Goal: Check status: Check status

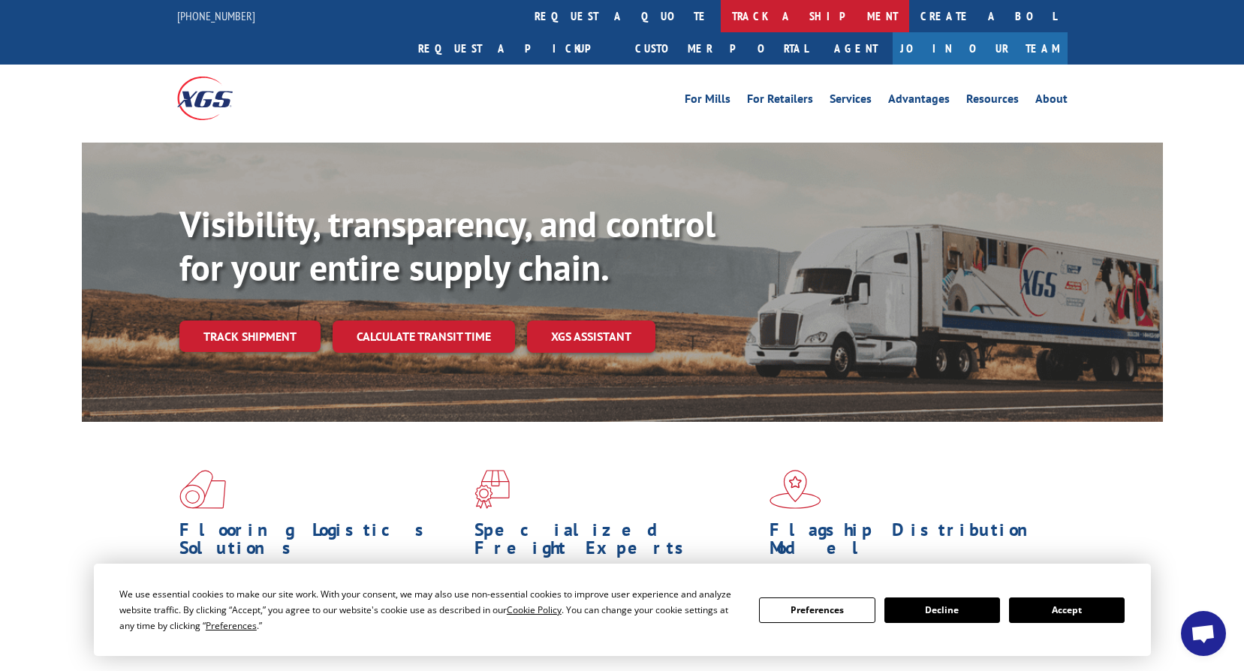
click at [721, 23] on link "track a shipment" at bounding box center [815, 16] width 188 height 32
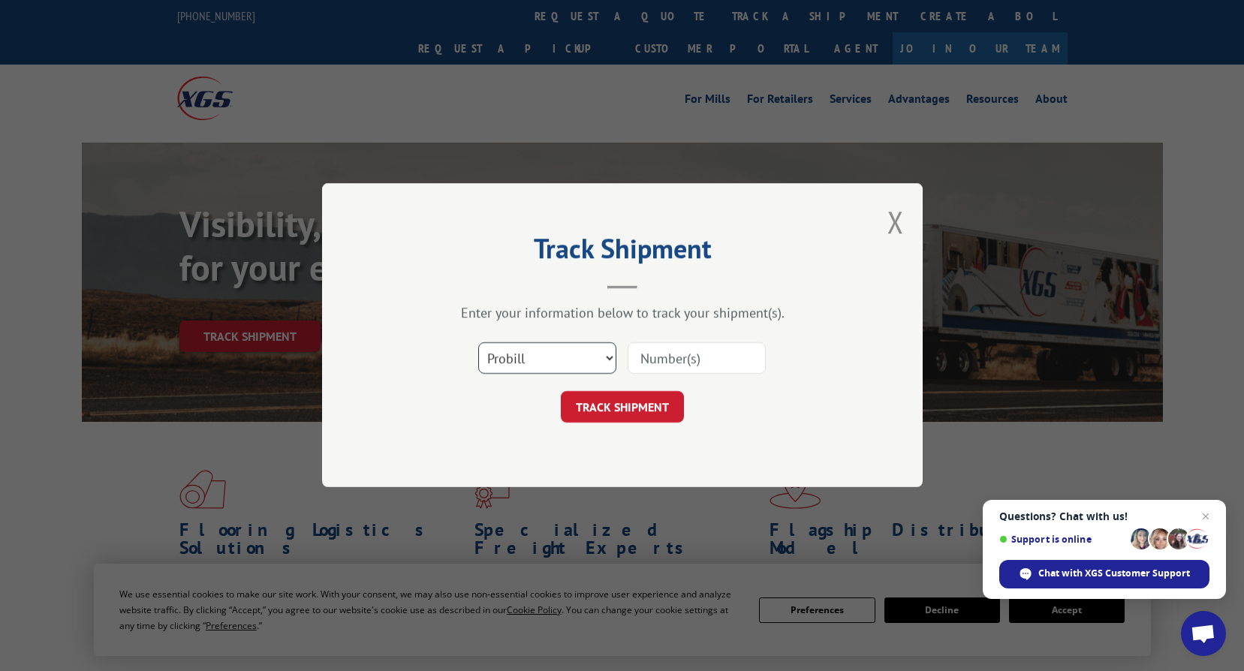
click at [610, 362] on select "Select category... Probill BOL PO" at bounding box center [547, 359] width 138 height 32
select select "bol"
click at [478, 343] on select "Select category... Probill BOL PO" at bounding box center [547, 359] width 138 height 32
click at [674, 363] on input at bounding box center [696, 359] width 138 height 32
type input "5541404"
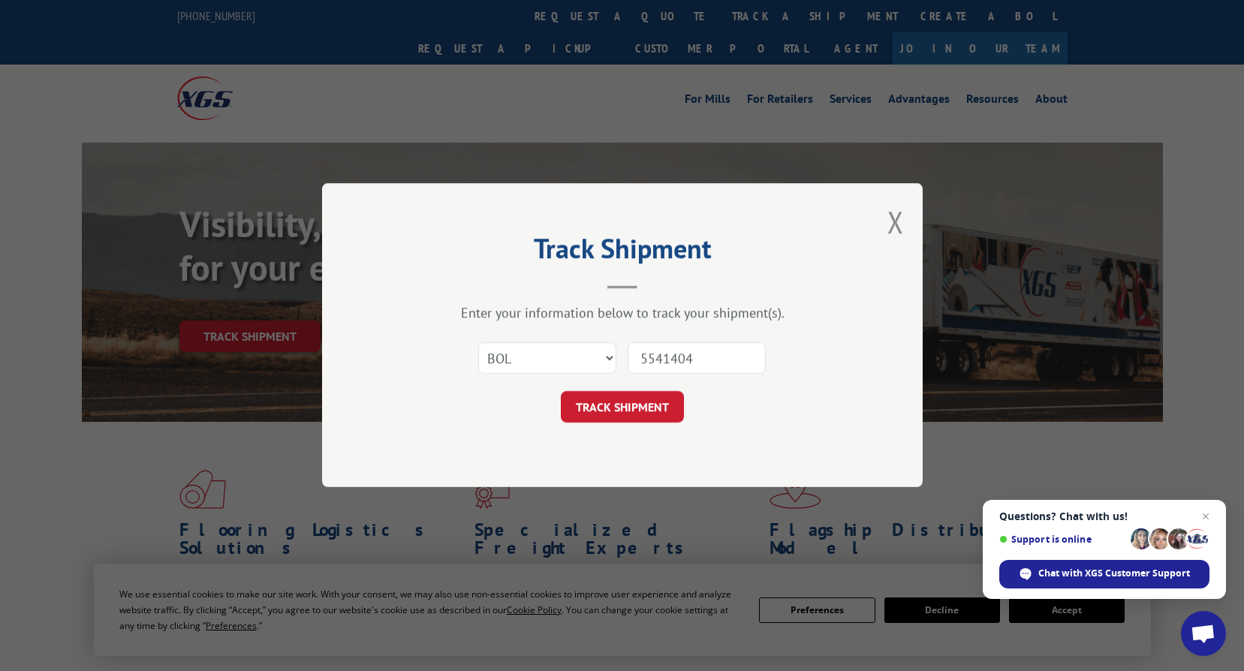
click button "TRACK SHIPMENT" at bounding box center [622, 408] width 123 height 32
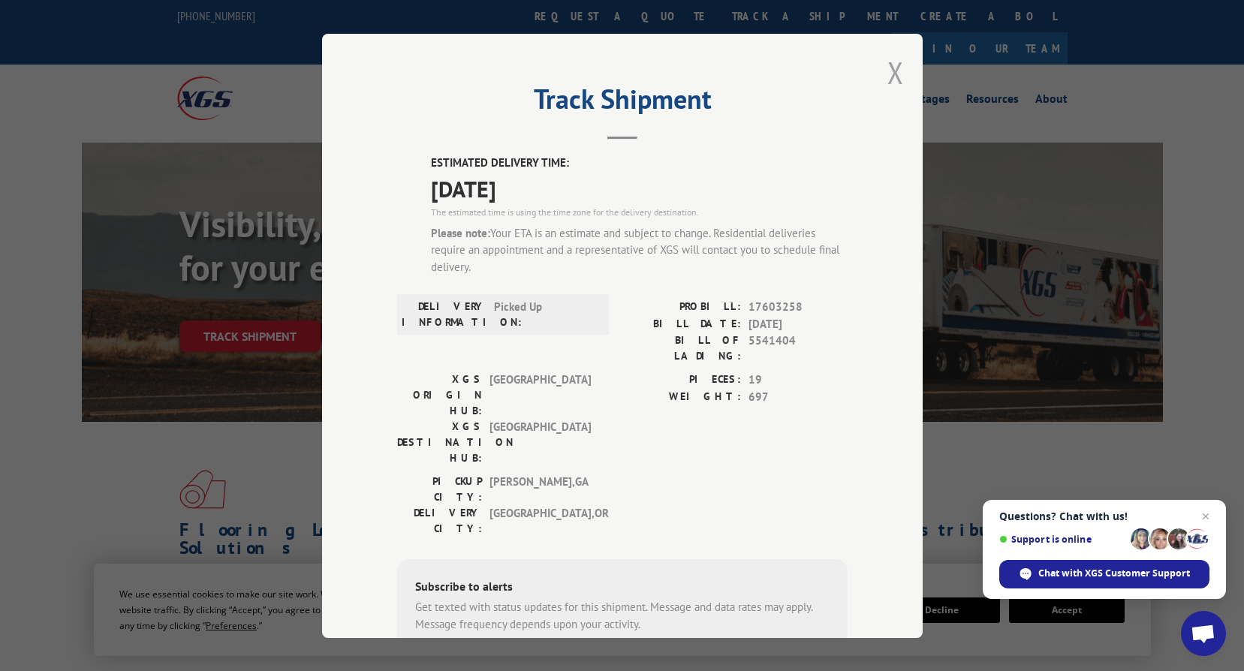
click at [887, 74] on button "Close modal" at bounding box center [895, 73] width 17 height 40
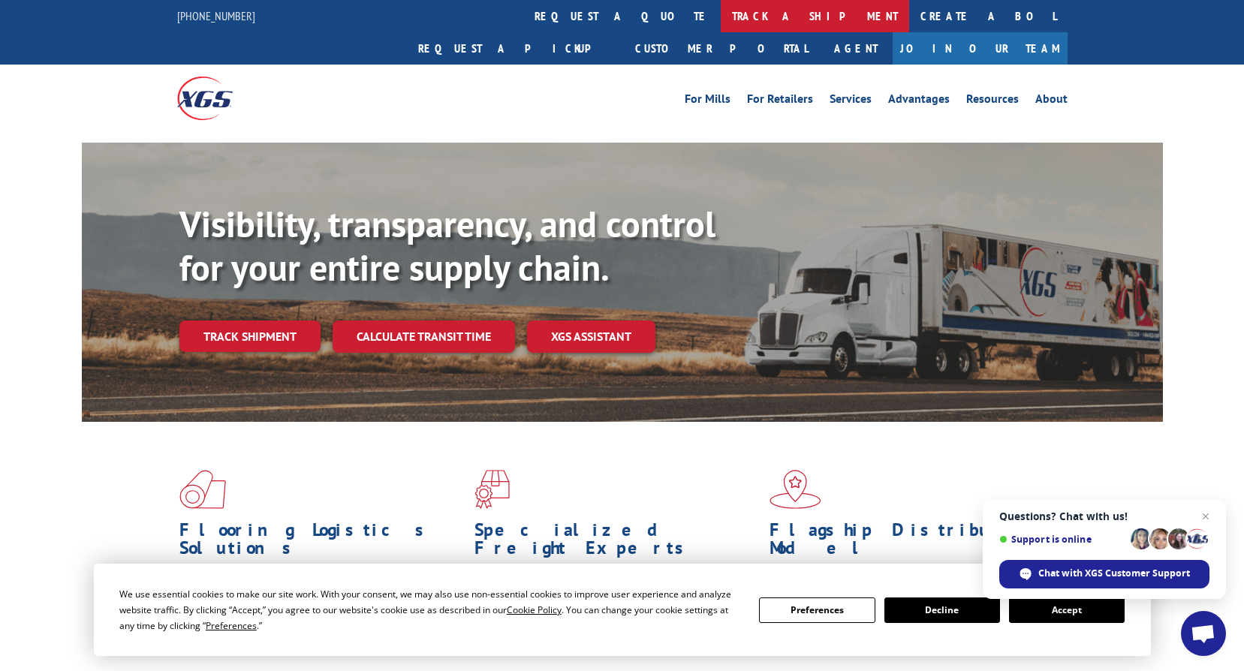
click at [721, 14] on link "track a shipment" at bounding box center [815, 16] width 188 height 32
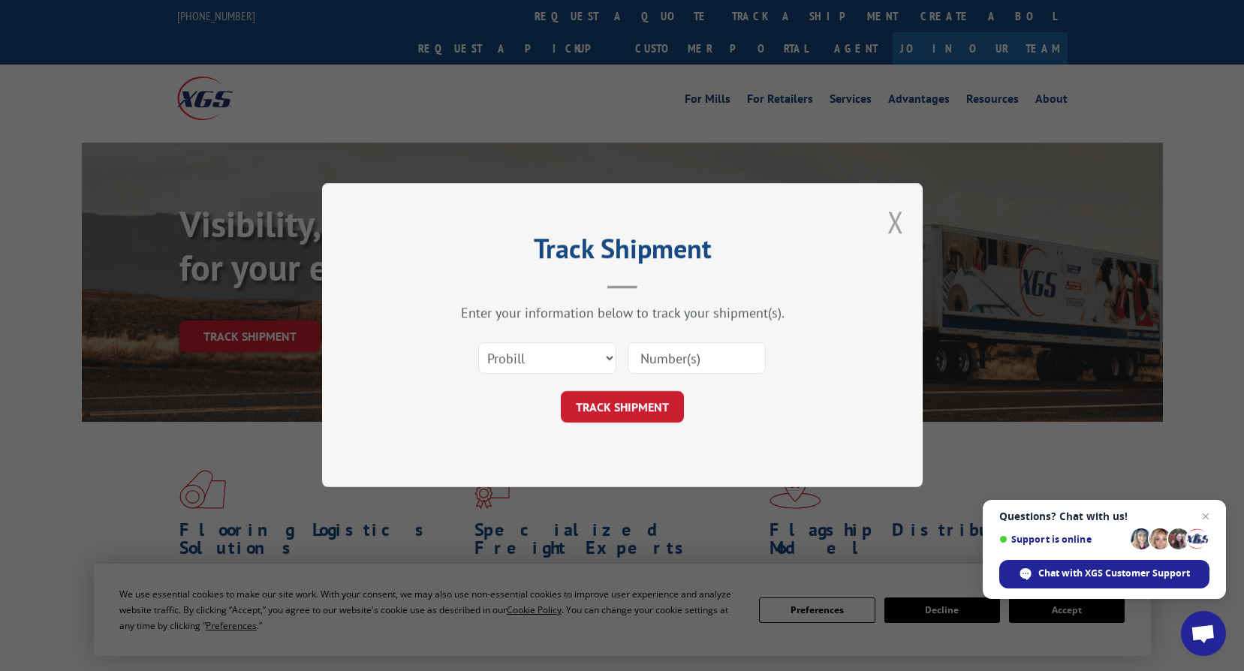
click at [892, 218] on button "Close modal" at bounding box center [895, 222] width 17 height 40
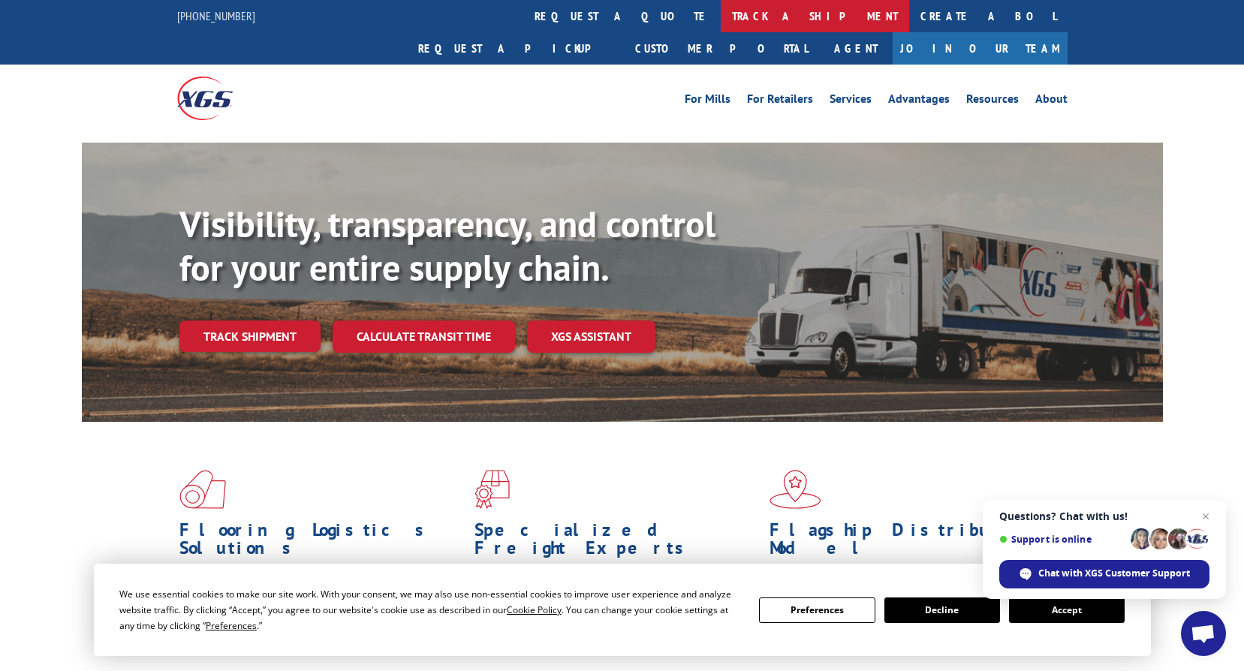
click at [721, 16] on link "track a shipment" at bounding box center [815, 16] width 188 height 32
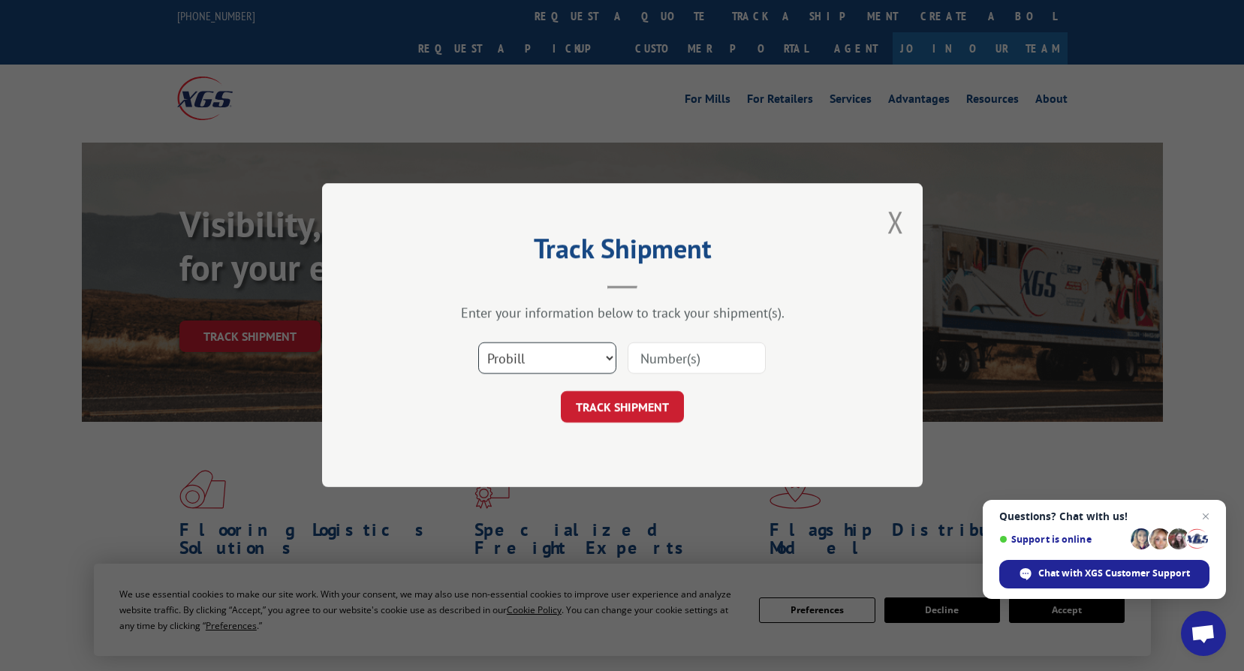
click at [603, 357] on select "Select category... Probill BOL PO" at bounding box center [547, 359] width 138 height 32
select select "bol"
click at [478, 343] on select "Select category... Probill BOL PO" at bounding box center [547, 359] width 138 height 32
click at [681, 360] on input at bounding box center [696, 359] width 138 height 32
type input "55441404"
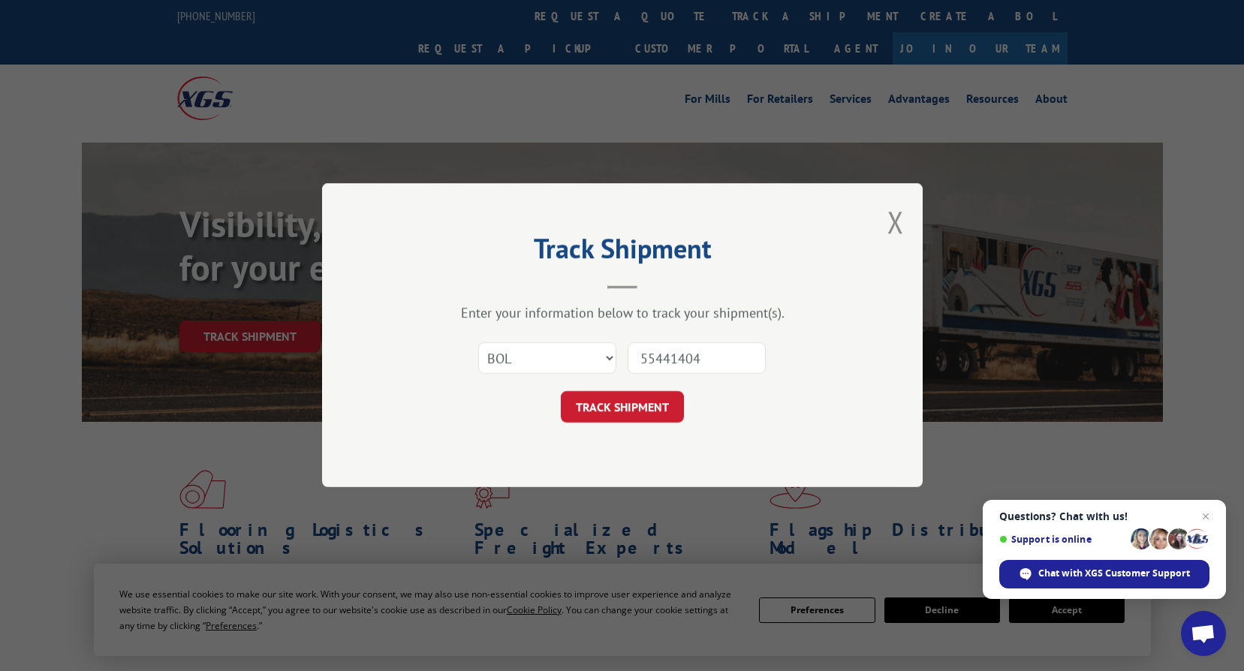
click button "TRACK SHIPMENT" at bounding box center [622, 408] width 123 height 32
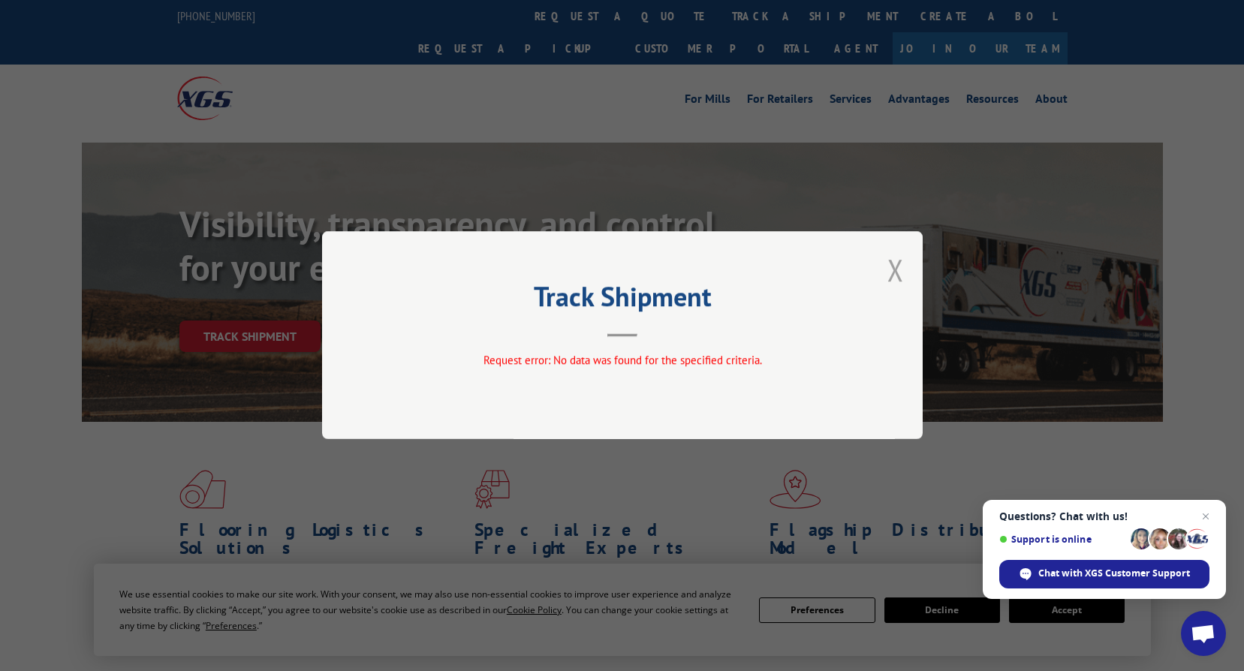
click at [890, 275] on button "Close modal" at bounding box center [895, 270] width 17 height 40
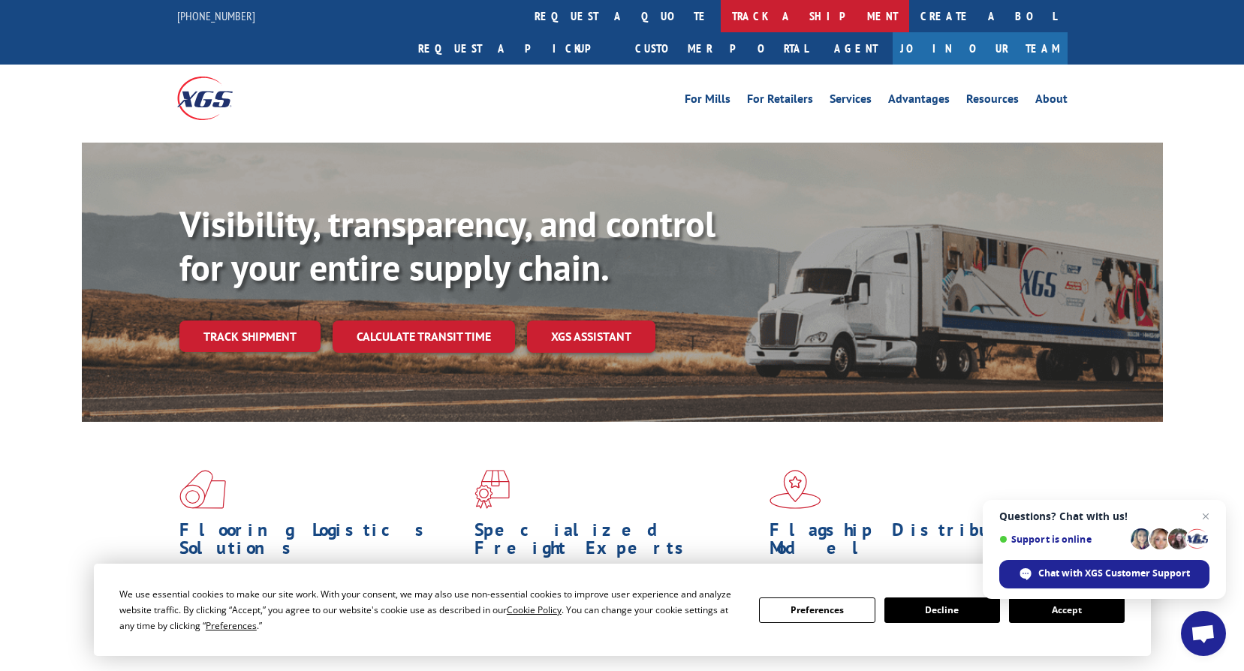
click at [721, 23] on link "track a shipment" at bounding box center [815, 16] width 188 height 32
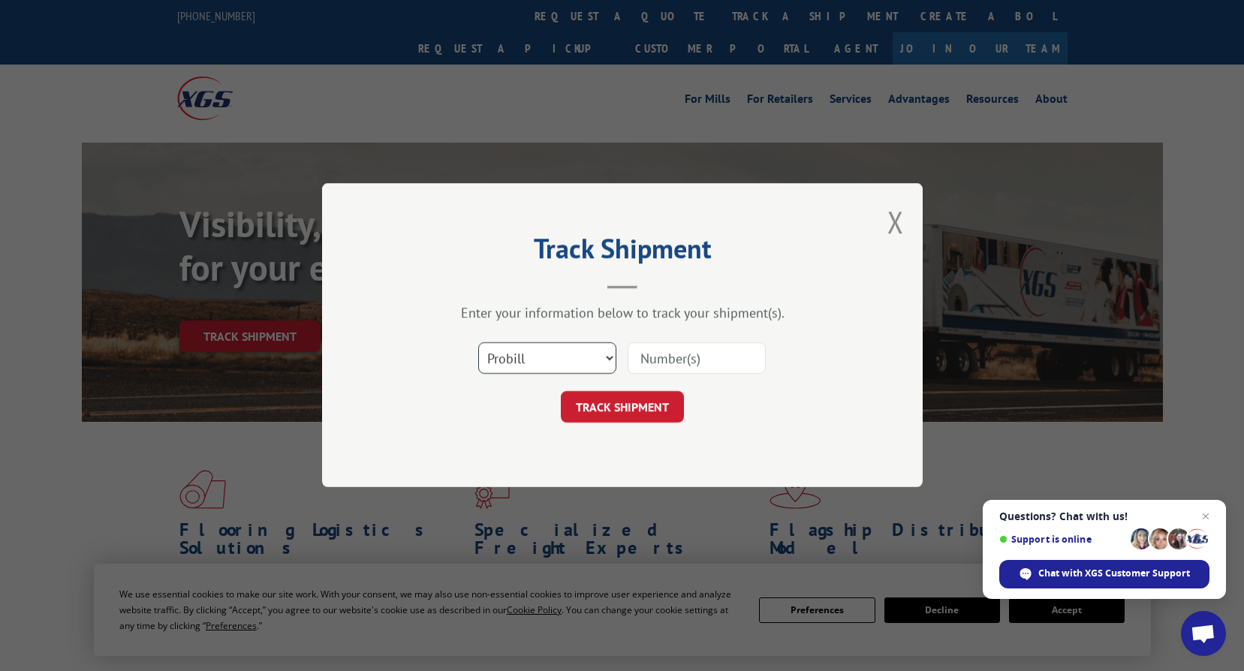
click at [600, 355] on select "Select category... Probill BOL PO" at bounding box center [547, 359] width 138 height 32
select select "bol"
click at [478, 343] on select "Select category... Probill BOL PO" at bounding box center [547, 359] width 138 height 32
click at [677, 354] on input at bounding box center [696, 359] width 138 height 32
type input "5541404"
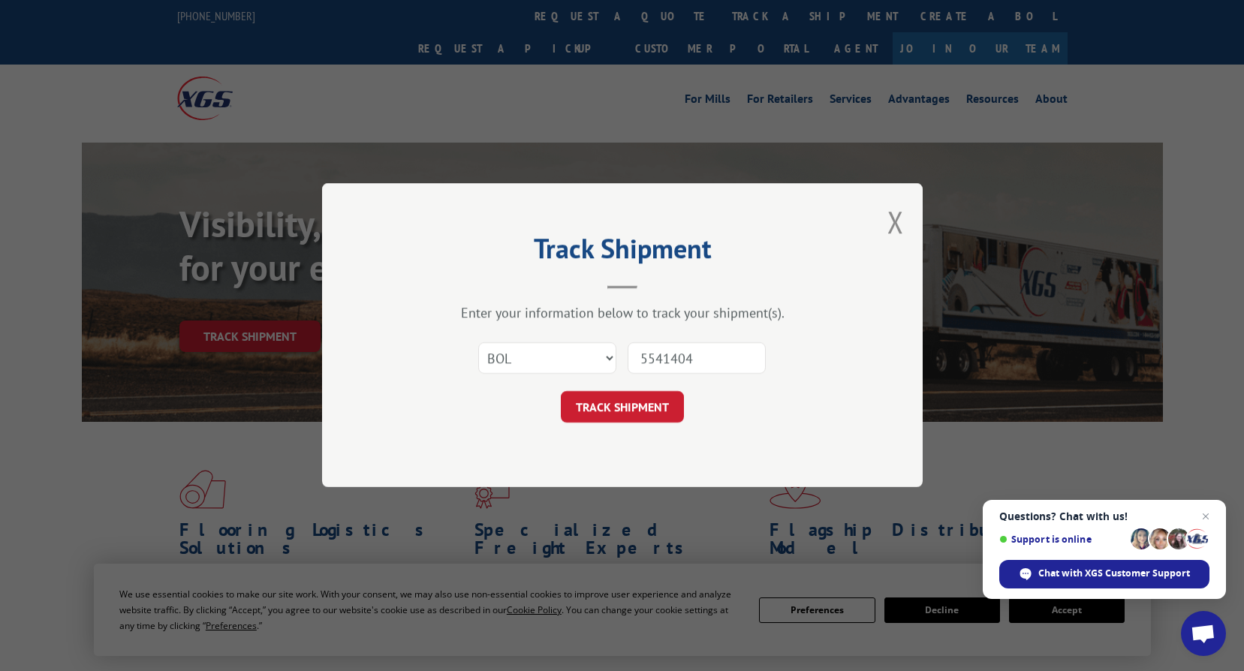
click button "TRACK SHIPMENT" at bounding box center [622, 408] width 123 height 32
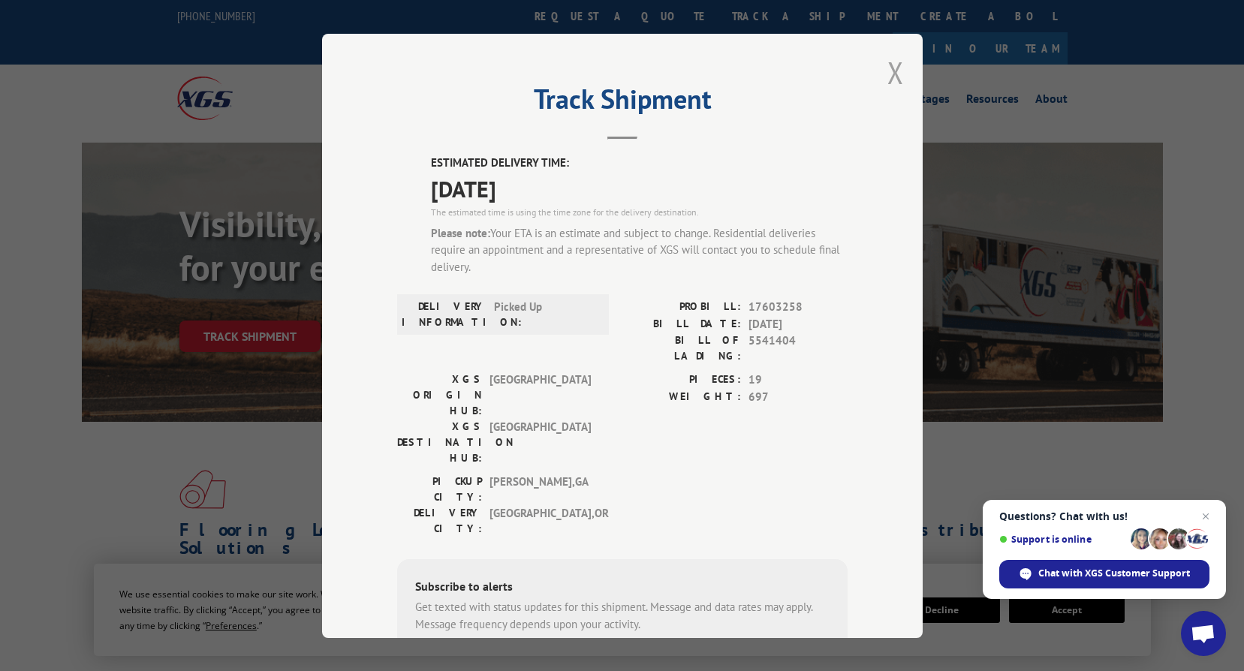
click at [887, 63] on button "Close modal" at bounding box center [895, 73] width 17 height 40
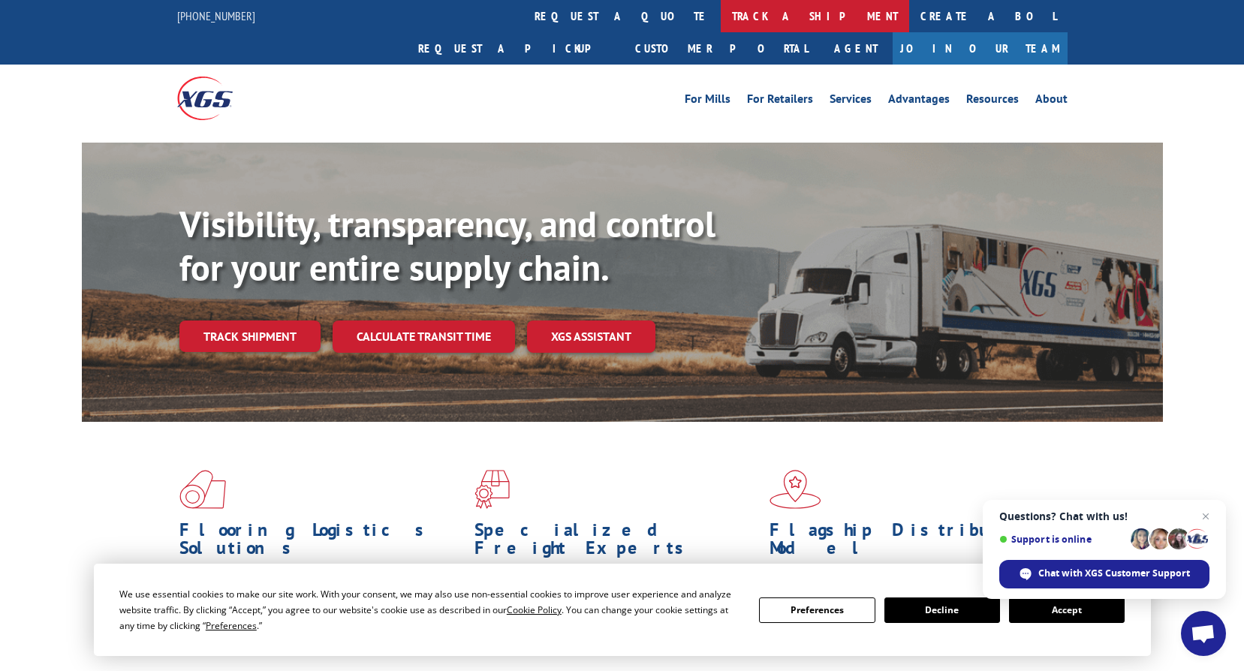
click at [721, 20] on link "track a shipment" at bounding box center [815, 16] width 188 height 32
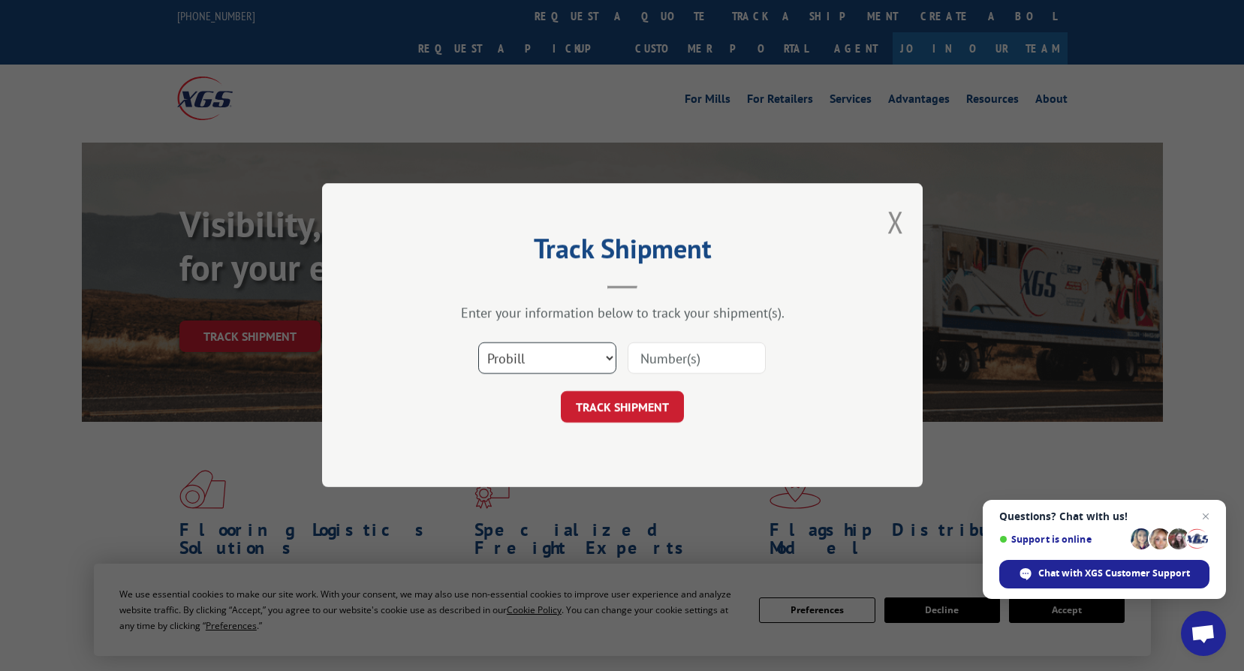
click at [606, 358] on select "Select category... Probill BOL PO" at bounding box center [547, 359] width 138 height 32
select select "bol"
click at [478, 343] on select "Select category... Probill BOL PO" at bounding box center [547, 359] width 138 height 32
click at [678, 355] on input at bounding box center [696, 359] width 138 height 32
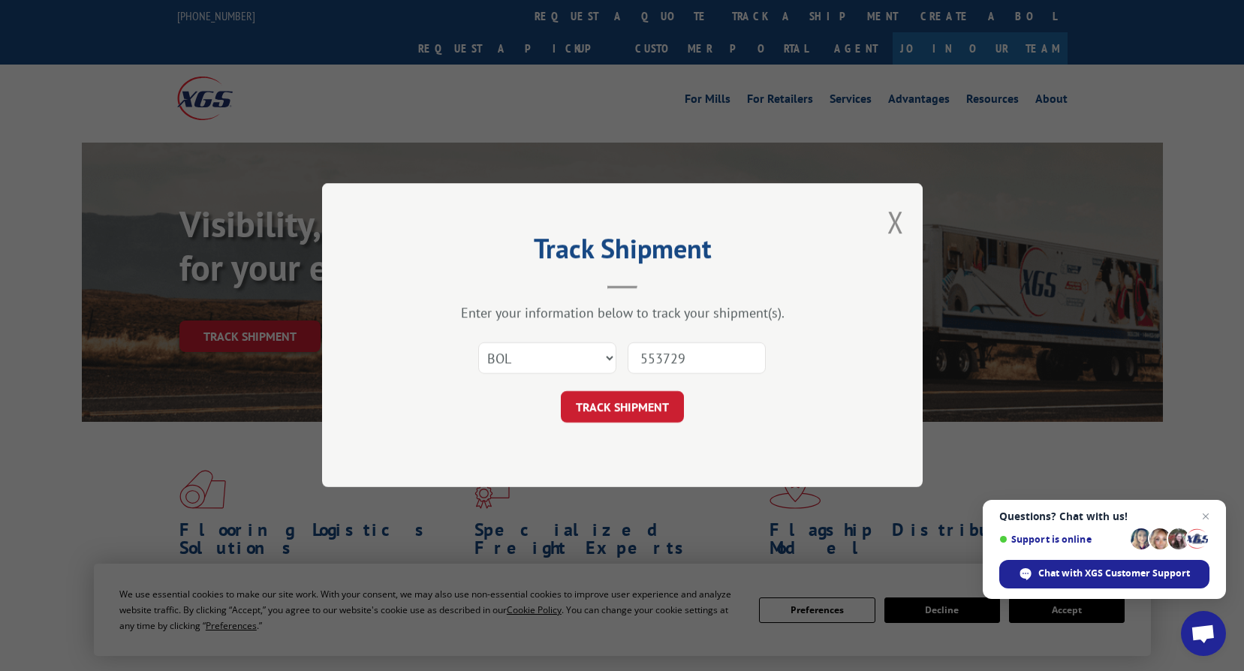
type input "5537291"
click button "TRACK SHIPMENT" at bounding box center [622, 408] width 123 height 32
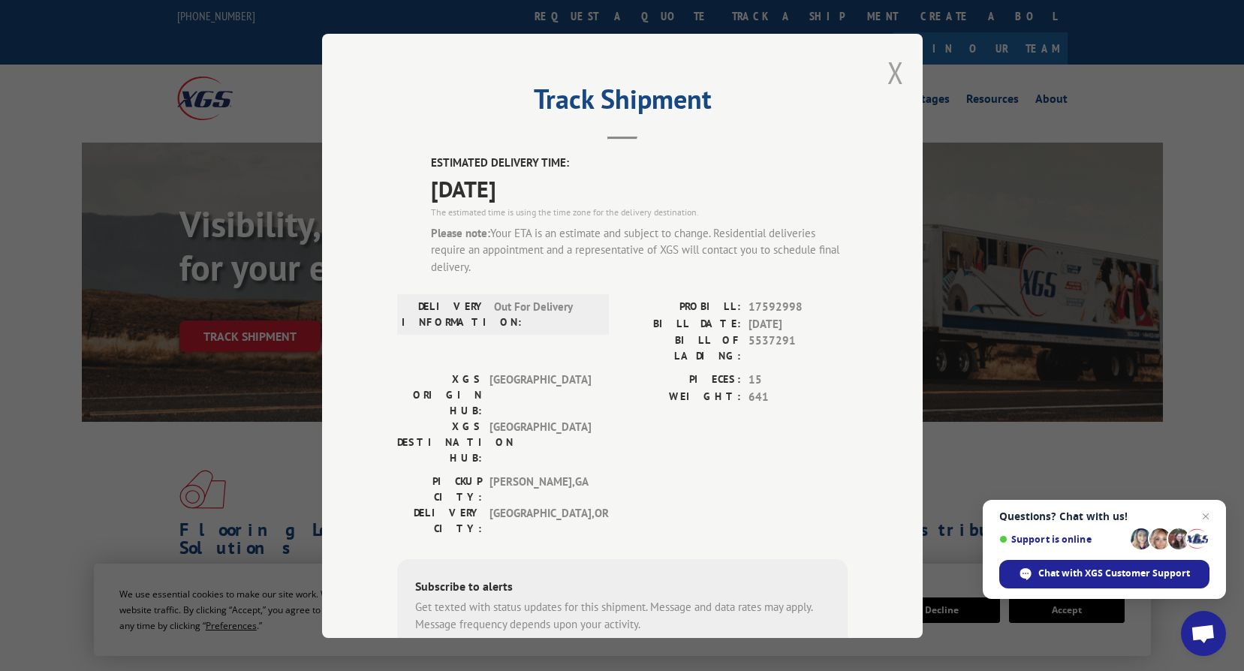
click at [894, 76] on button "Close modal" at bounding box center [895, 73] width 17 height 40
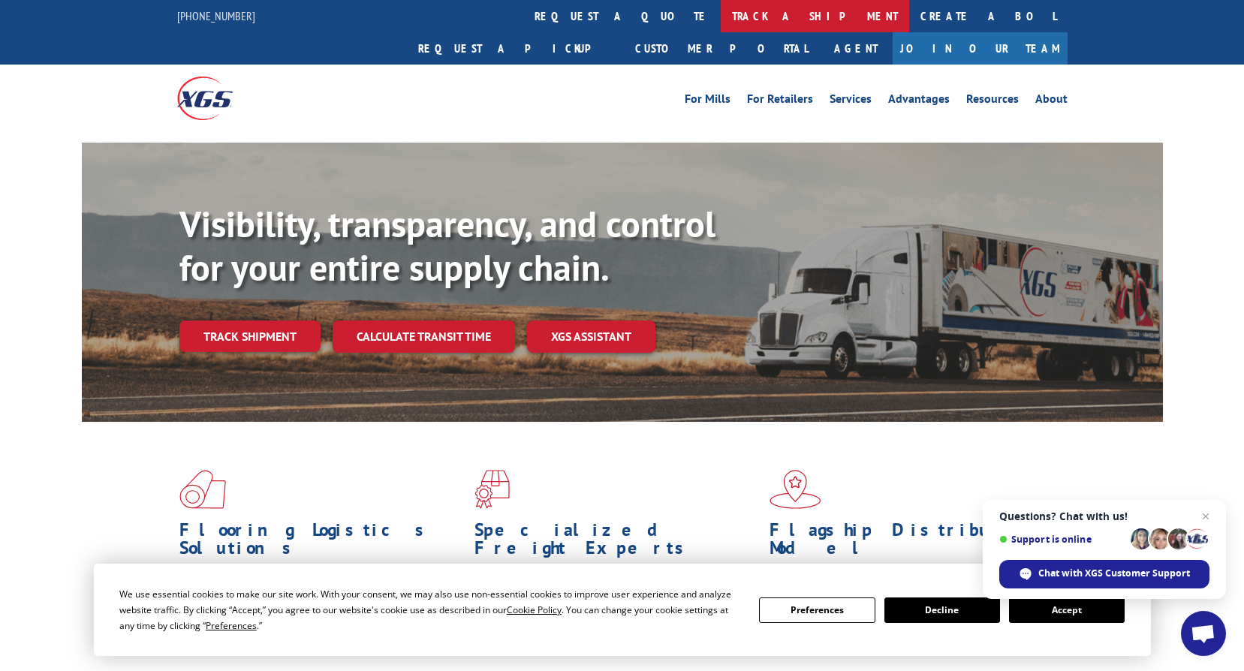
click at [721, 4] on link "track a shipment" at bounding box center [815, 16] width 188 height 32
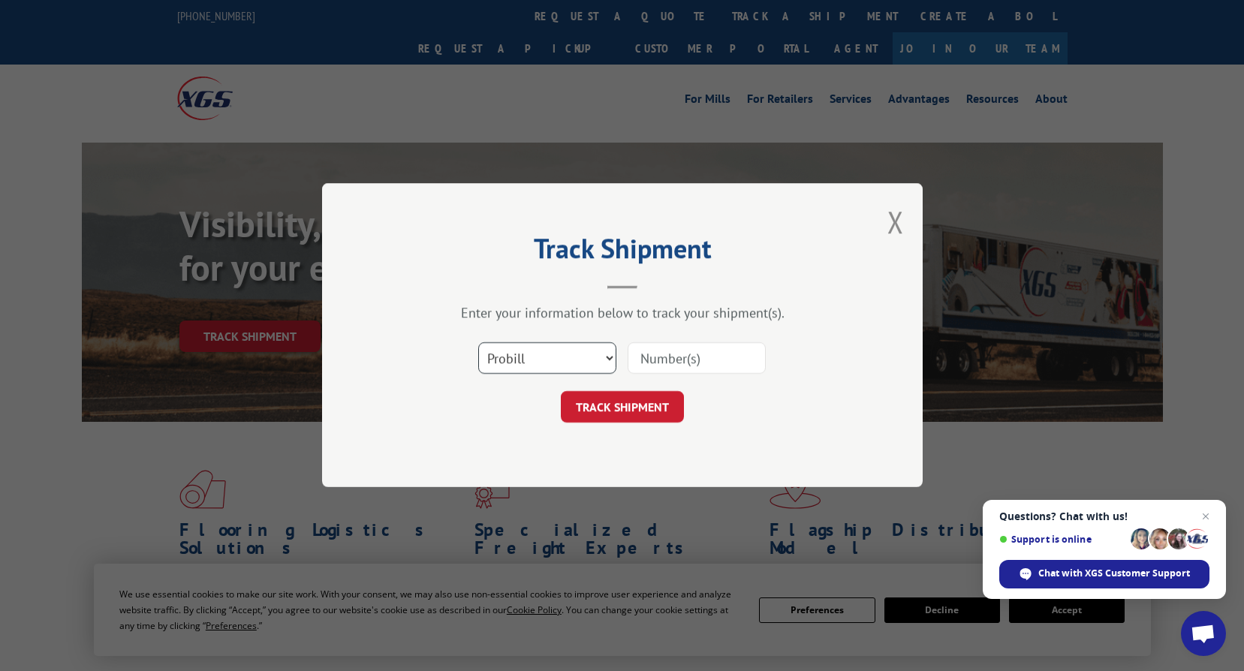
click at [600, 358] on select "Select category... Probill BOL PO" at bounding box center [547, 359] width 138 height 32
select select "bol"
click at [478, 343] on select "Select category... Probill BOL PO" at bounding box center [547, 359] width 138 height 32
click at [737, 357] on input at bounding box center [696, 359] width 138 height 32
type input "5541404"
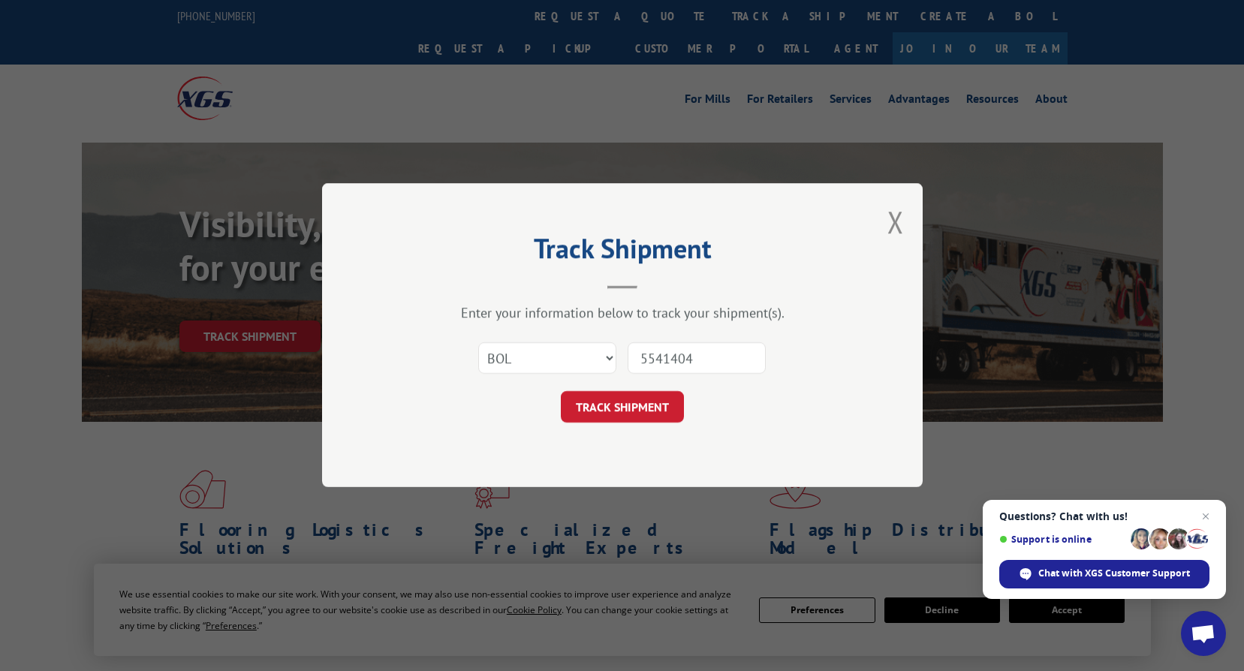
click button "TRACK SHIPMENT" at bounding box center [622, 408] width 123 height 32
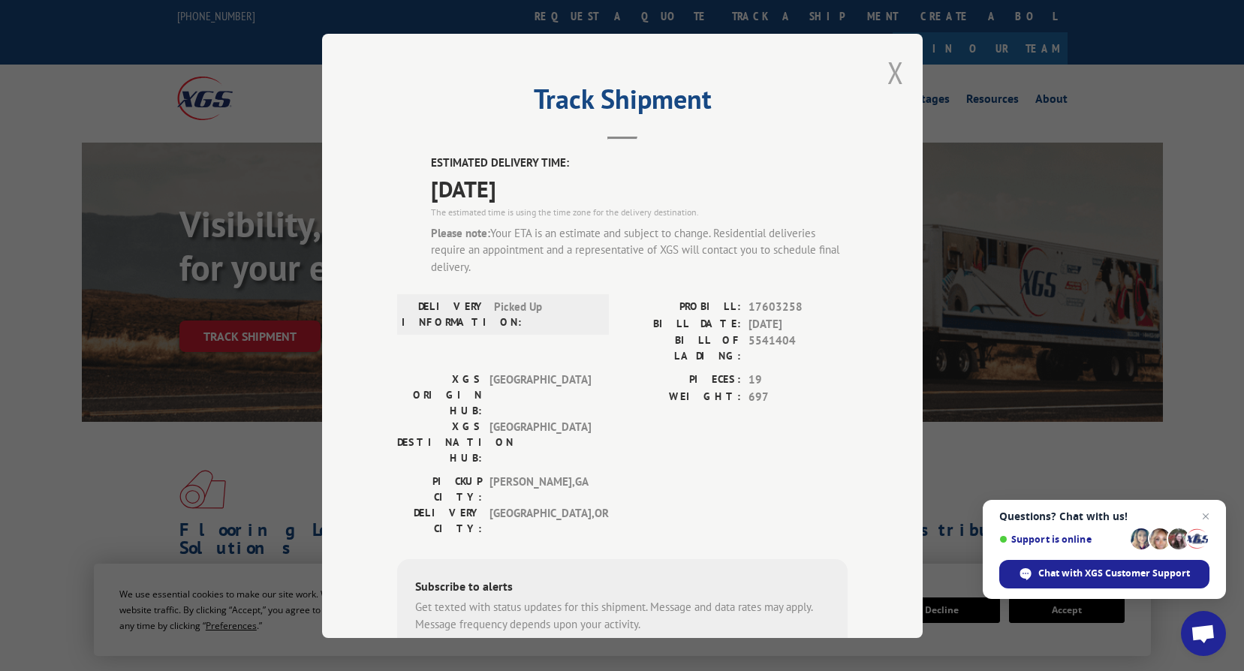
click at [887, 75] on button "Close modal" at bounding box center [895, 73] width 17 height 40
